Goal: Communication & Community: Share content

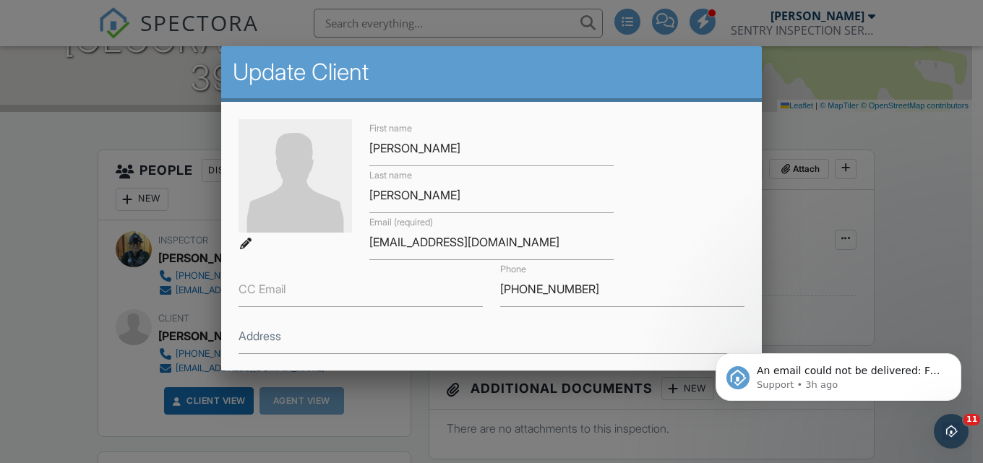
drag, startPoint x: 369, startPoint y: 243, endPoint x: 531, endPoint y: 242, distance: 161.8
click at [531, 242] on input "[EMAIL_ADDRESS][DOMAIN_NAME]" at bounding box center [491, 242] width 244 height 35
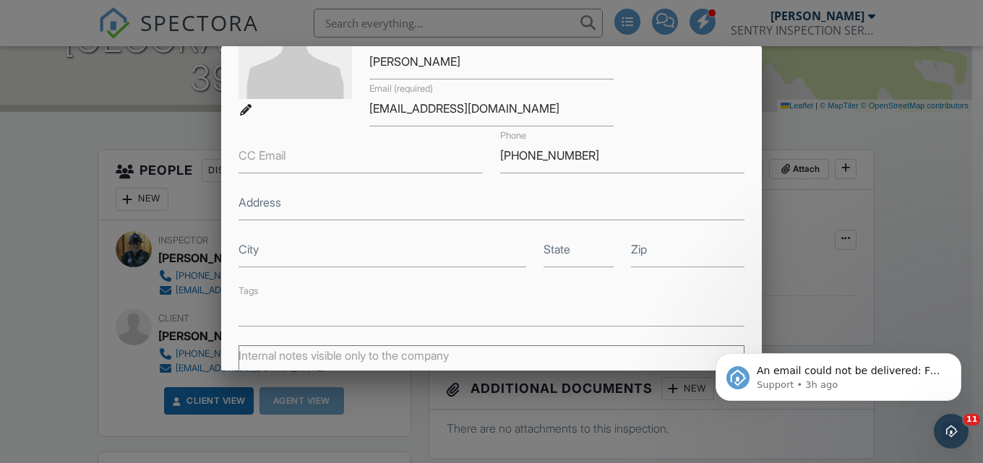
scroll to position [348, 0]
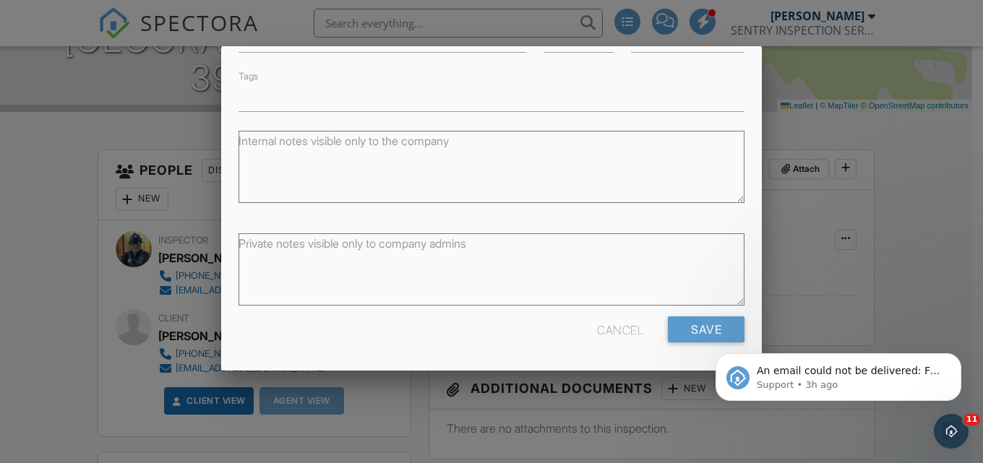
type input "[EMAIL_ADDRESS][DOMAIN_NAME]"
drag, startPoint x: 691, startPoint y: 342, endPoint x: 1392, endPoint y: 665, distance: 771.7
click at [694, 342] on html "An email could not be delivered: For more information, view Why emails don't ge…" at bounding box center [838, 373] width 289 height 101
click at [699, 329] on input "Save" at bounding box center [706, 329] width 77 height 26
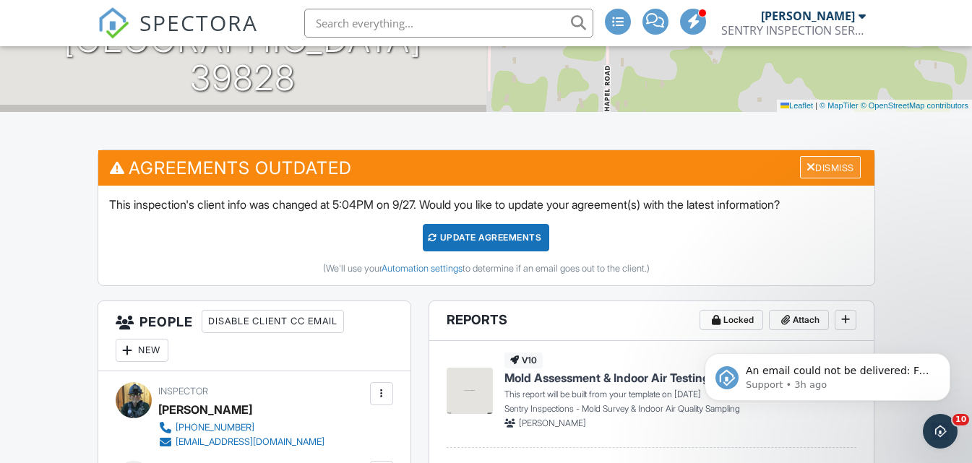
click at [834, 162] on div "Dismiss" at bounding box center [830, 167] width 61 height 22
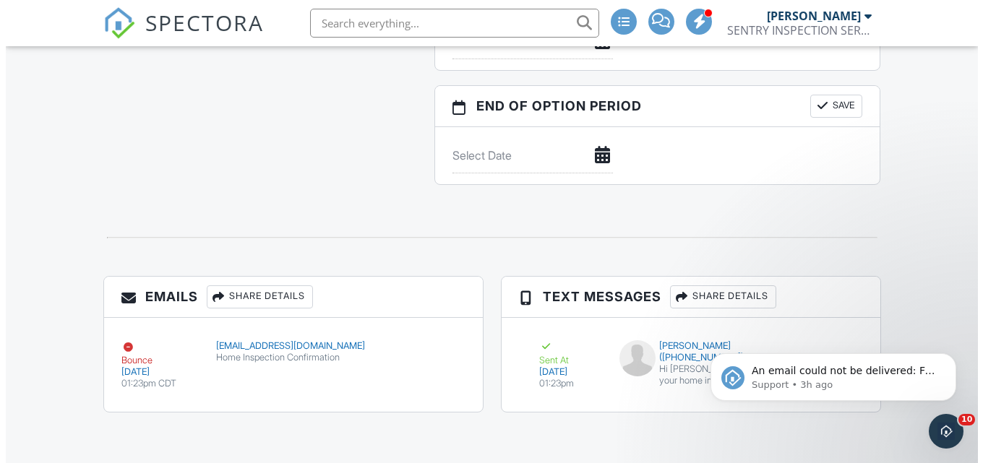
scroll to position [1487, 0]
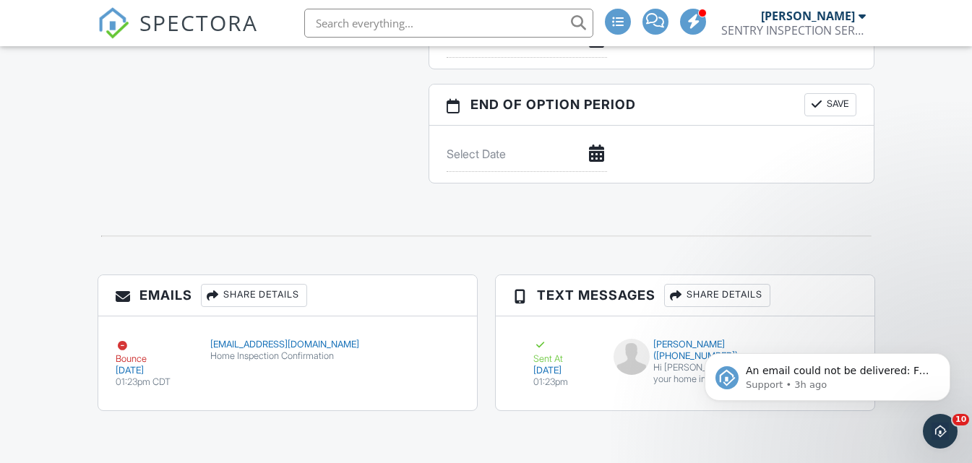
click at [245, 292] on div "Share Details" at bounding box center [254, 295] width 106 height 23
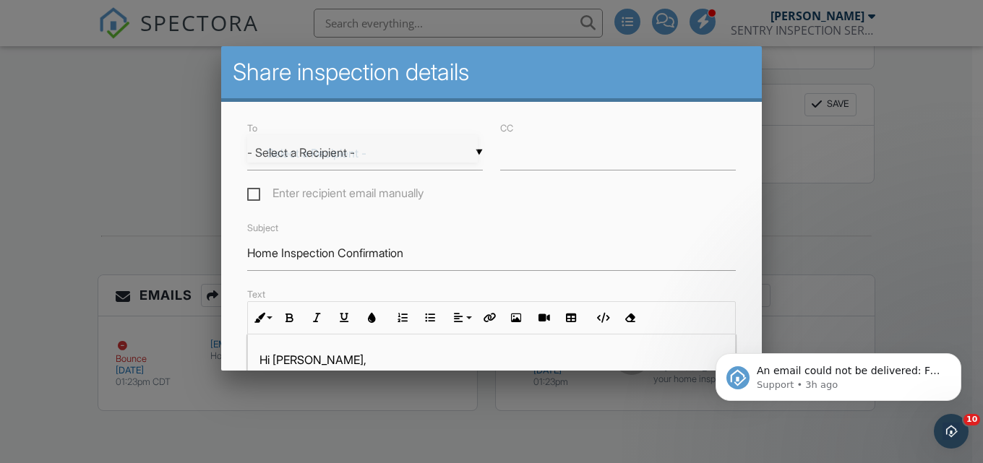
click at [362, 156] on div "▼ - Select a Recipient - - Select a Recipient - Carol Thomas (Client) - Select …" at bounding box center [365, 152] width 236 height 35
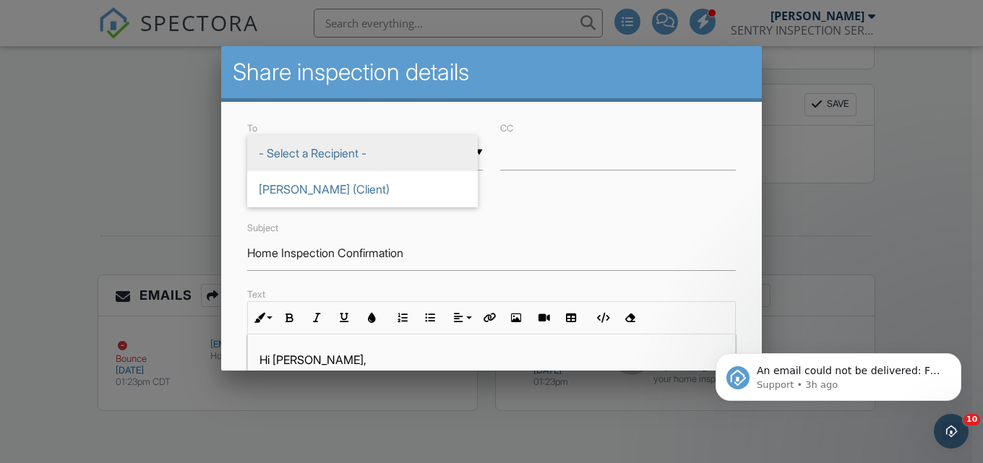
click at [333, 152] on span "- Select a Recipient -" at bounding box center [362, 153] width 230 height 36
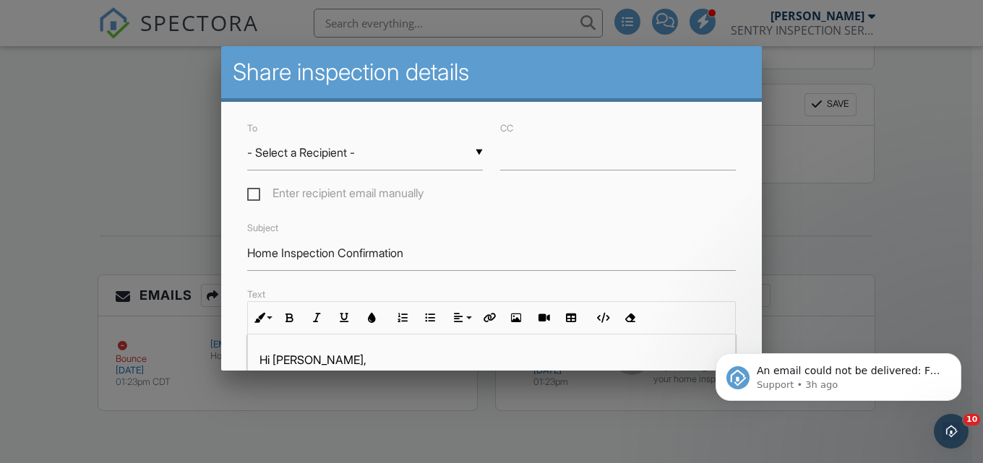
click at [252, 191] on label "Enter recipient email manually" at bounding box center [335, 195] width 176 height 18
click at [252, 191] on input "Enter recipient email manually" at bounding box center [251, 195] width 9 height 9
checkbox input "true"
click at [271, 158] on input "To" at bounding box center [365, 152] width 236 height 35
paste input "[EMAIL_ADDRESS][DOMAIN_NAME]"
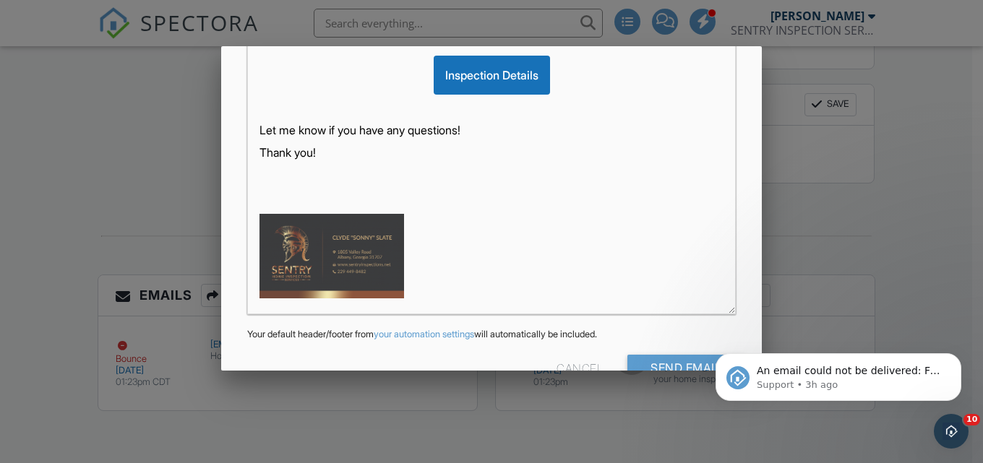
scroll to position [420, 0]
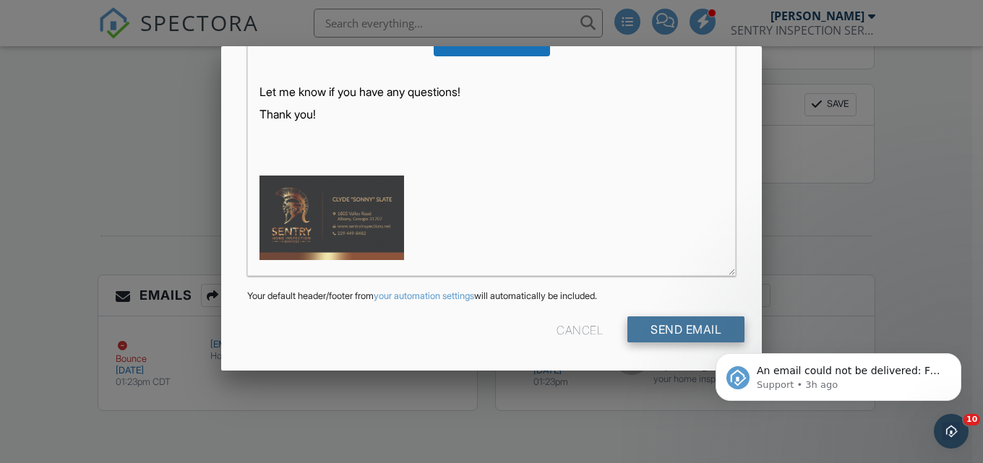
type input "[EMAIL_ADDRESS][DOMAIN_NAME]"
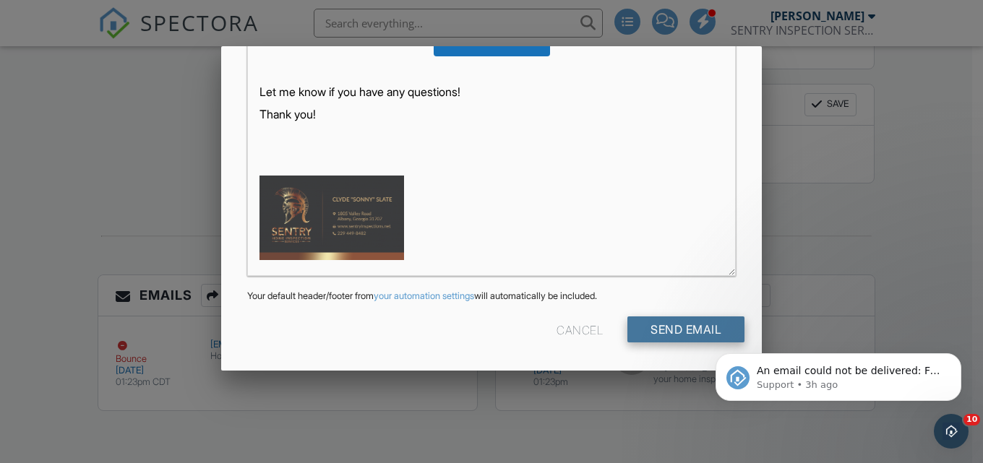
click at [658, 326] on input "Send Email" at bounding box center [685, 329] width 117 height 26
